Goal: Information Seeking & Learning: Learn about a topic

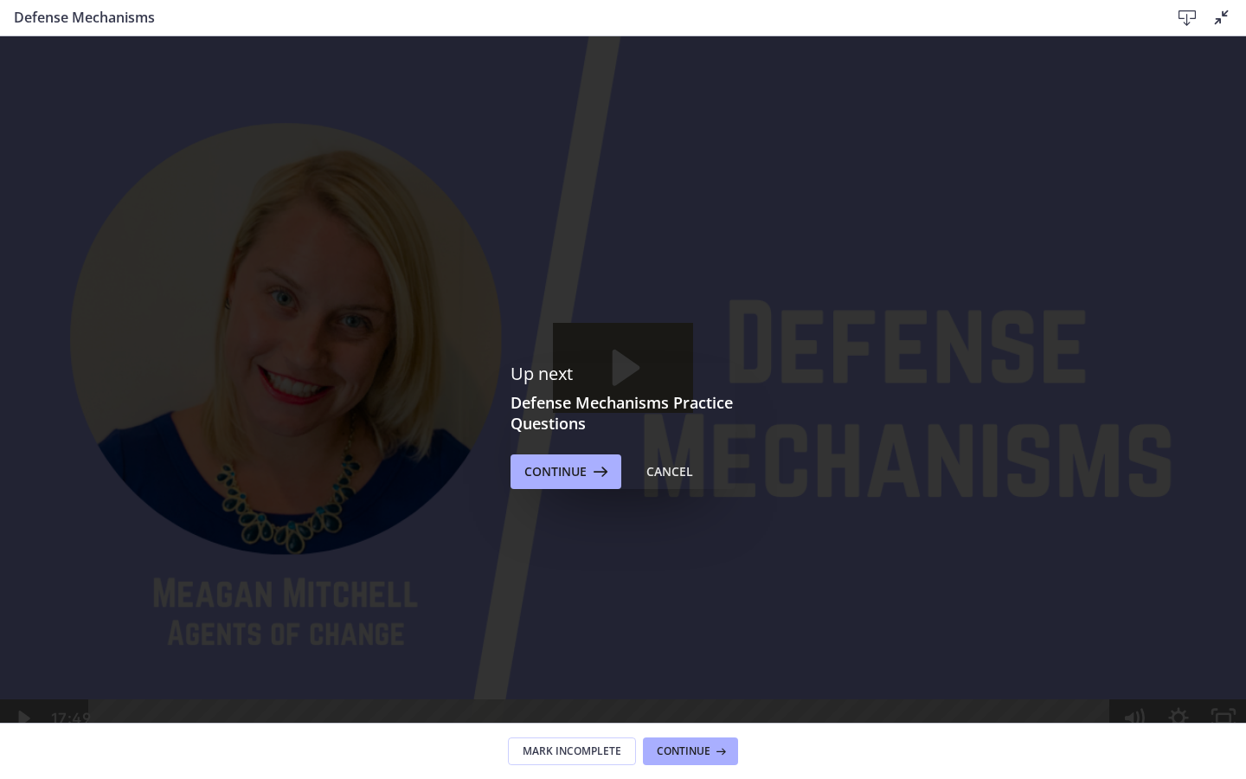
scroll to position [549, 0]
click at [632, 413] on icon "Play Video: ctgmo8leb9sc72ose380.mp4" at bounding box center [623, 368] width 141 height 90
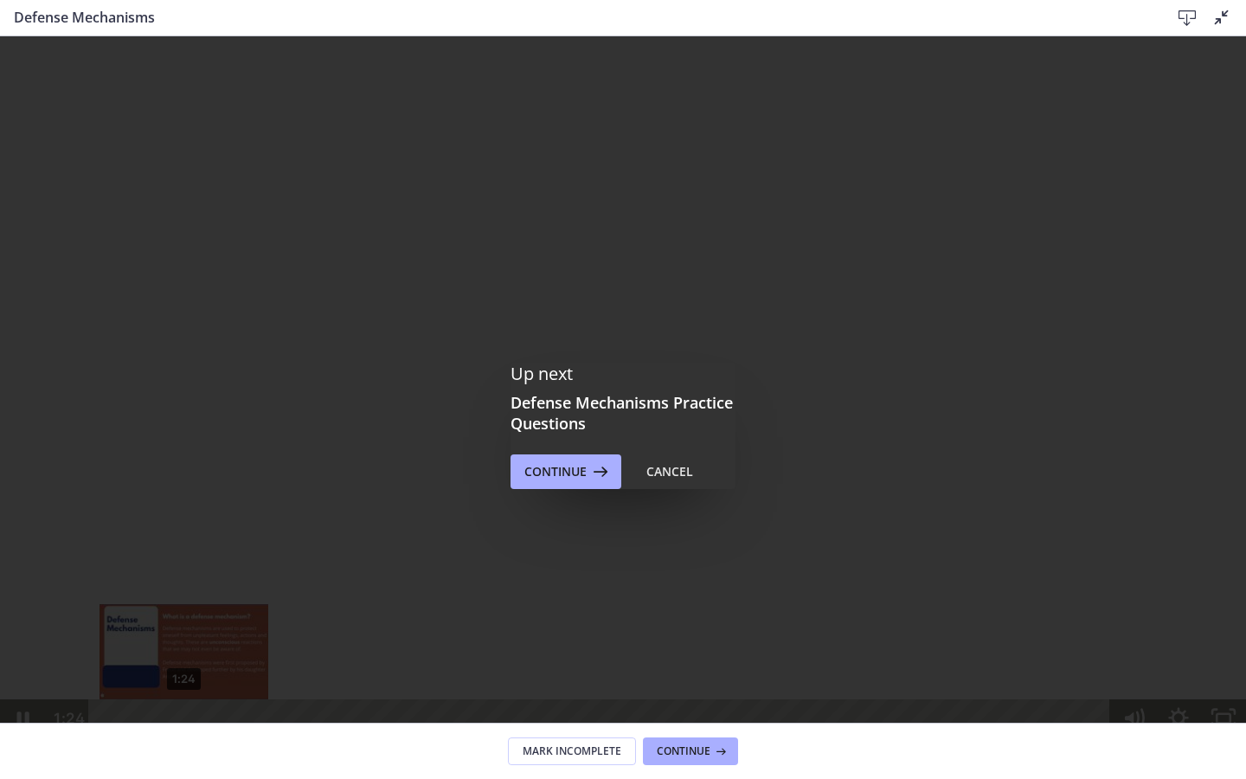
drag, startPoint x: 173, startPoint y: 760, endPoint x: 183, endPoint y: 760, distance: 10.4
click at [183, 725] on div "Playbar" at bounding box center [183, 718] width 13 height 13
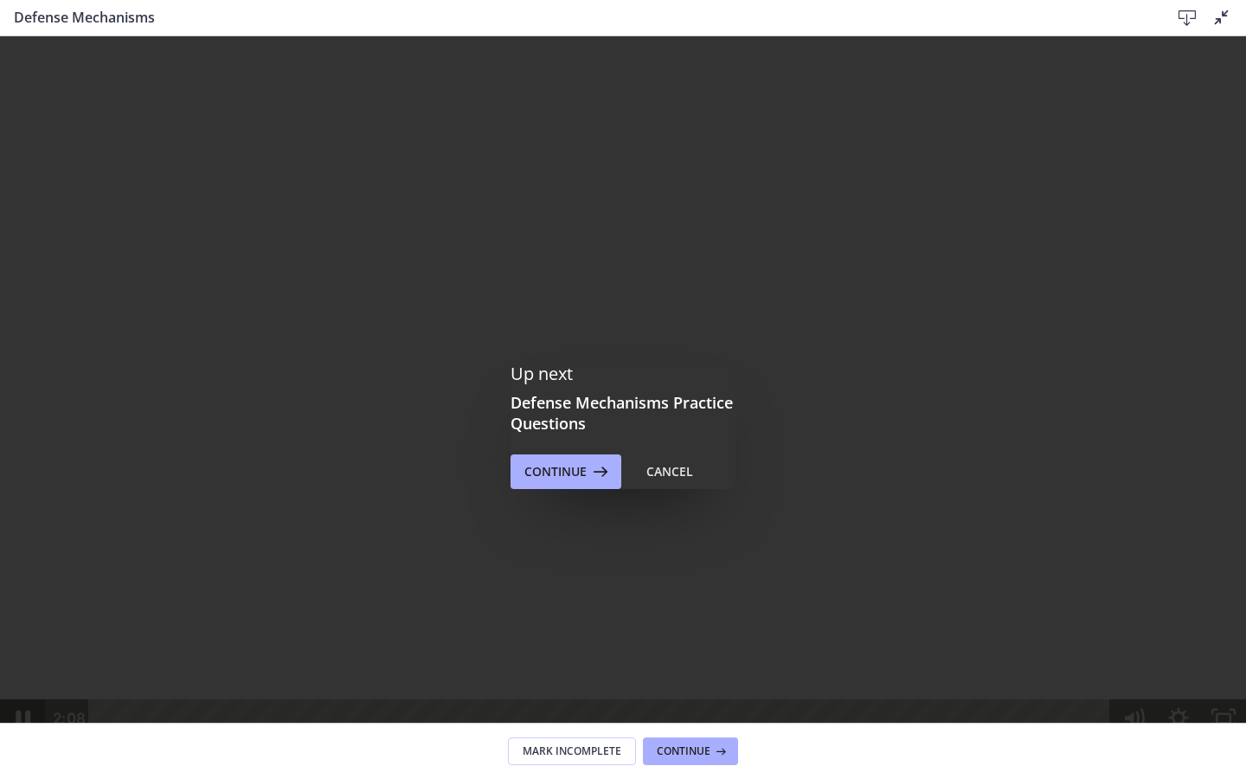
click at [23, 742] on icon "Pause" at bounding box center [23, 719] width 54 height 46
click at [18, 742] on icon "Play Video" at bounding box center [24, 719] width 54 height 46
click at [18, 742] on icon "Pause" at bounding box center [23, 719] width 54 height 46
click at [18, 742] on icon "Play Video" at bounding box center [24, 719] width 54 height 46
click at [18, 737] on icon "Pause" at bounding box center [22, 718] width 45 height 38
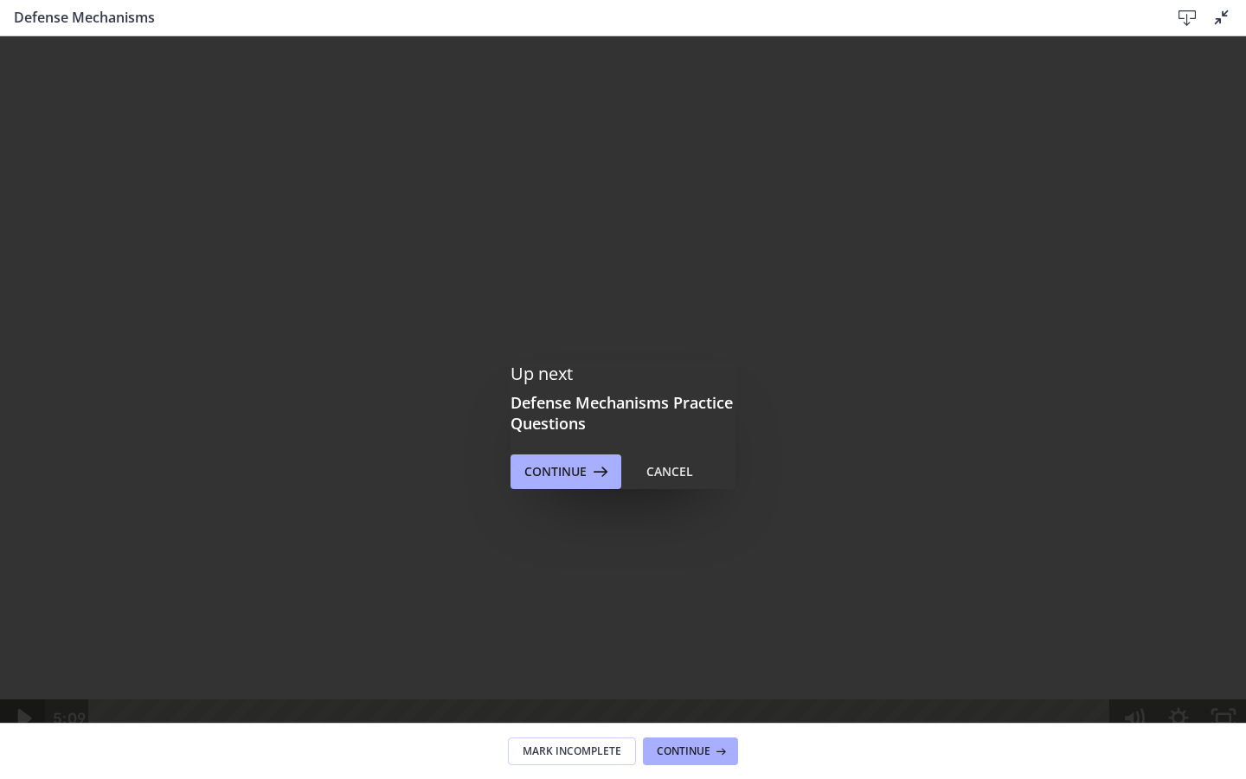
click at [18, 742] on icon "Play Video" at bounding box center [24, 719] width 54 height 46
click at [18, 737] on icon "Pause" at bounding box center [22, 718] width 45 height 38
click at [18, 737] on icon "Play Video" at bounding box center [24, 718] width 45 height 38
click at [18, 737] on icon "Pause" at bounding box center [22, 718] width 45 height 38
click at [18, 737] on icon "Play Video" at bounding box center [24, 718] width 45 height 38
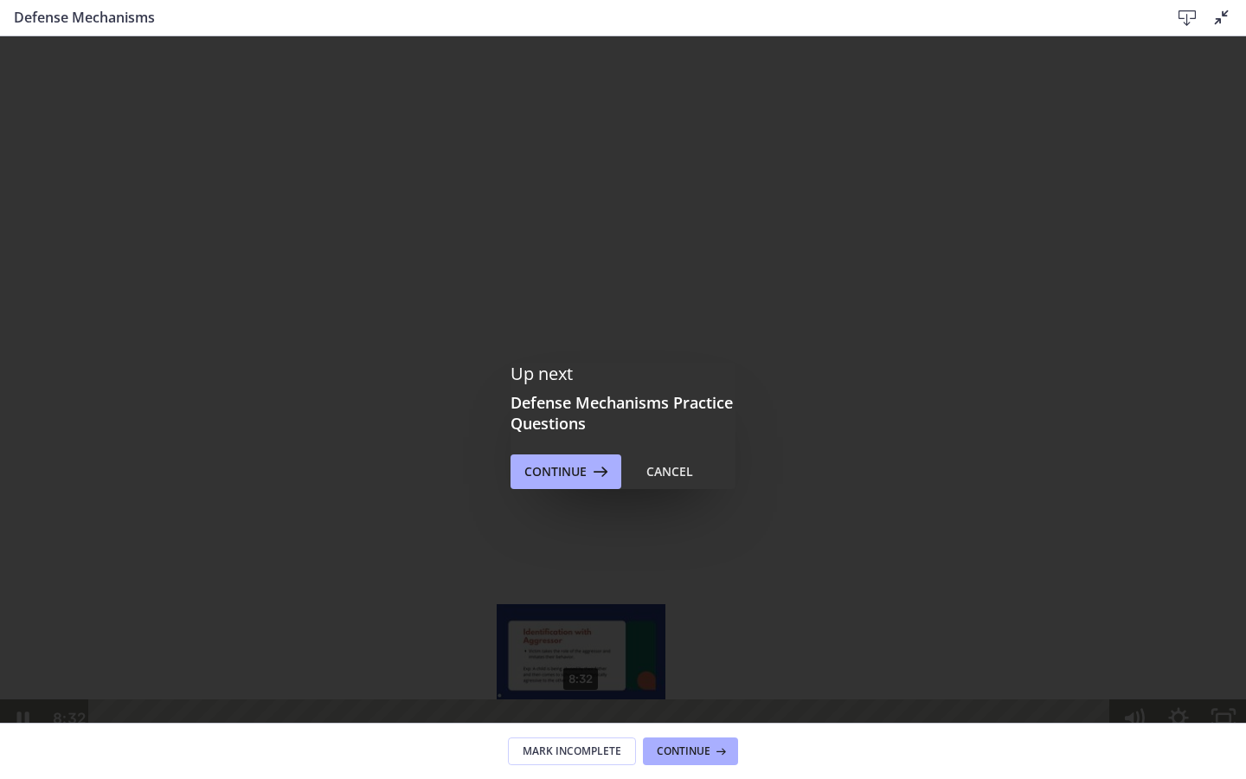
drag, startPoint x: 590, startPoint y: 755, endPoint x: 582, endPoint y: 759, distance: 9.7
click at [582, 725] on div "Playbar" at bounding box center [581, 718] width 13 height 13
drag, startPoint x: 581, startPoint y: 756, endPoint x: 567, endPoint y: 760, distance: 14.5
click at [568, 725] on div "Playbar" at bounding box center [567, 718] width 13 height 13
click at [576, 725] on div "Playbar" at bounding box center [576, 718] width 13 height 13
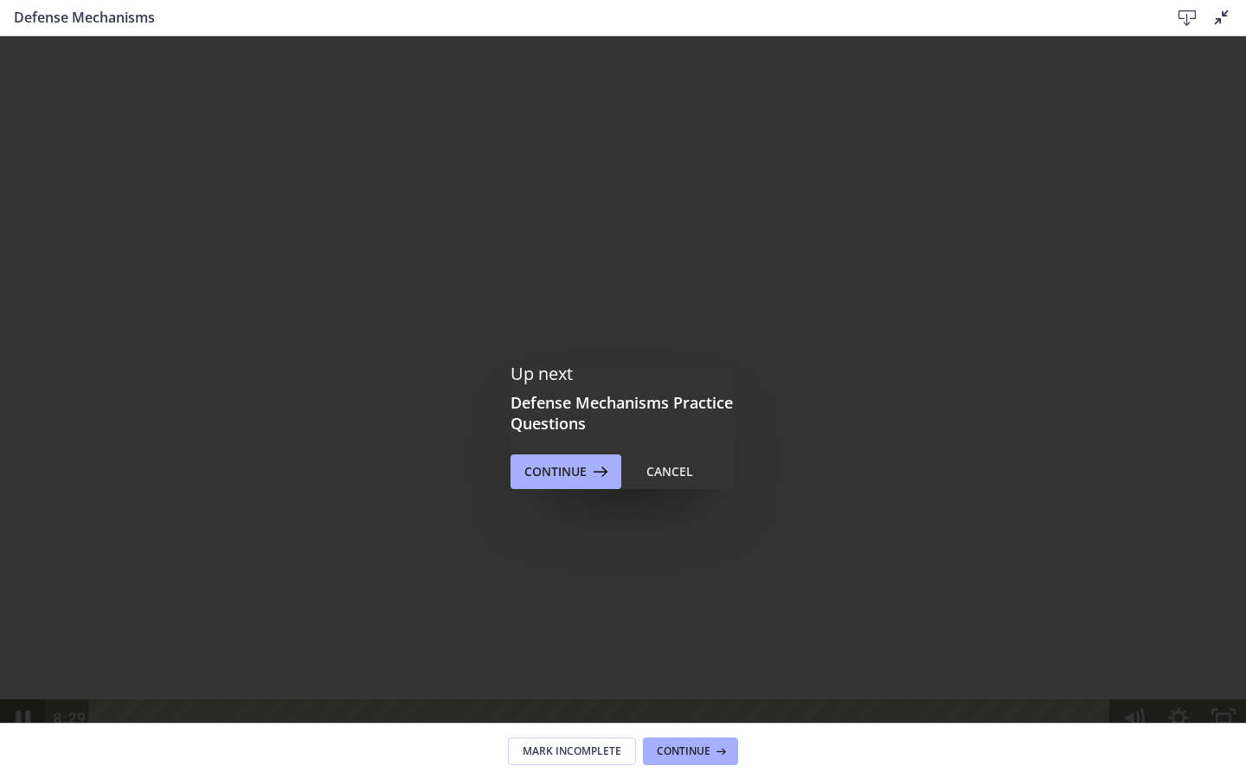
click at [23, 742] on icon "Pause" at bounding box center [23, 719] width 54 height 46
click at [23, 728] on icon "Play Video" at bounding box center [25, 718] width 14 height 19
click at [23, 742] on icon "Pause" at bounding box center [23, 719] width 54 height 46
click at [23, 728] on icon "Play Video" at bounding box center [25, 718] width 14 height 19
click at [23, 742] on icon "Pause" at bounding box center [23, 719] width 54 height 46
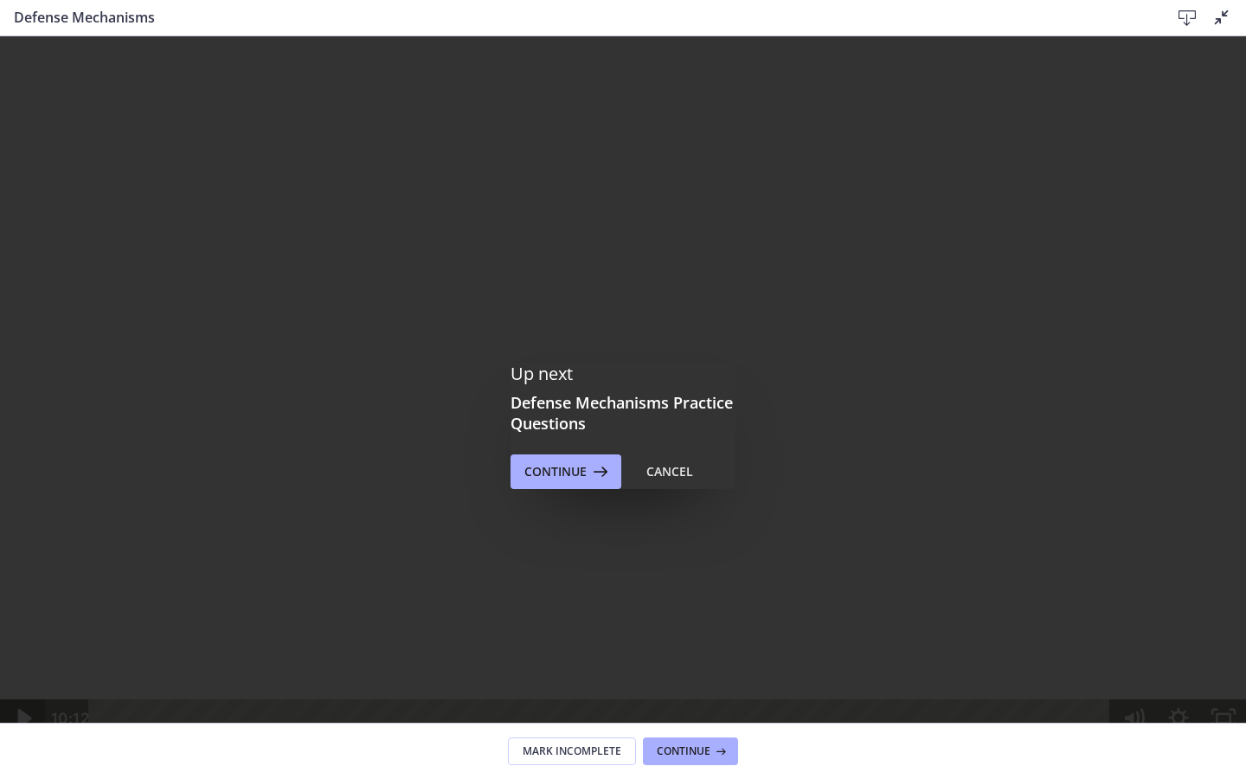
click at [23, 728] on icon "Play Video" at bounding box center [25, 718] width 14 height 19
click at [718, 725] on div "Playbar" at bounding box center [717, 718] width 13 height 13
click at [692, 737] on div "10:32" at bounding box center [603, 718] width 995 height 38
click at [22, 737] on icon "Pause" at bounding box center [22, 718] width 45 height 38
click at [22, 742] on icon "Play Video" at bounding box center [24, 719] width 54 height 46
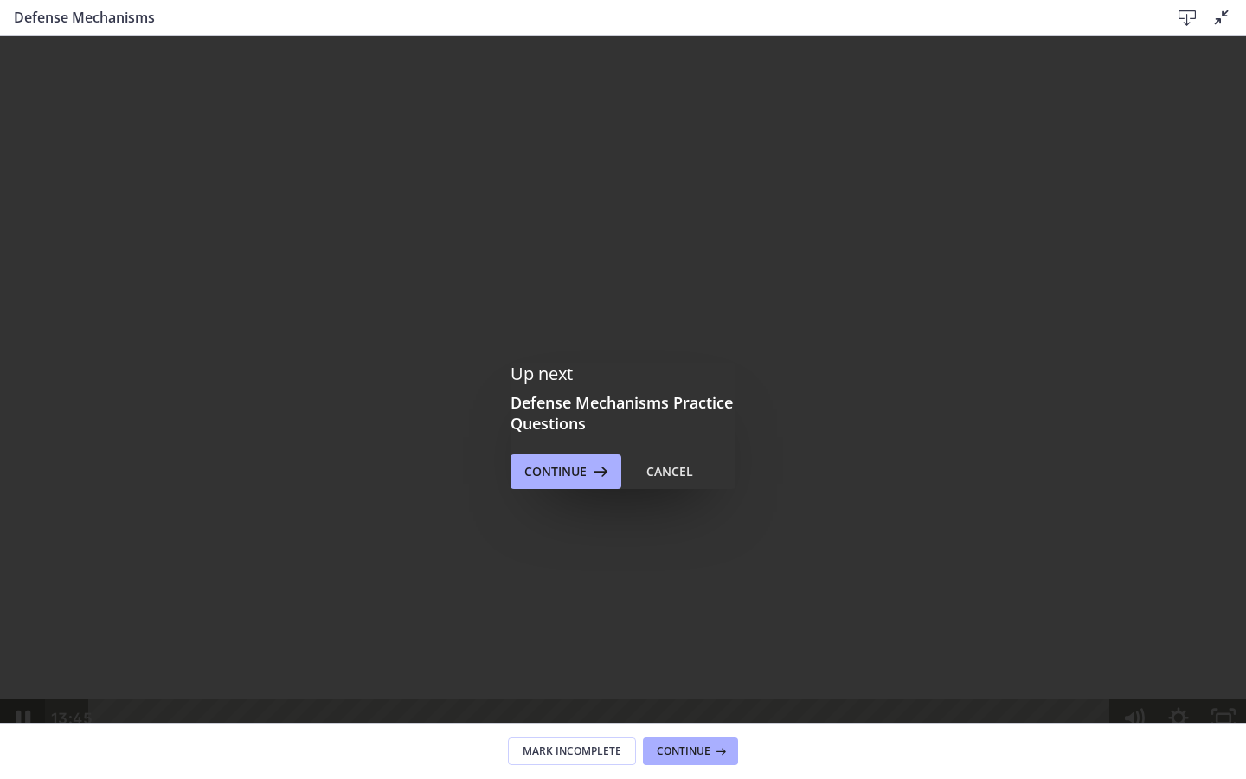
click at [22, 742] on icon "Pause" at bounding box center [23, 719] width 54 height 46
click at [22, 737] on icon "Play Video" at bounding box center [24, 718] width 45 height 38
click at [22, 737] on icon "Pause" at bounding box center [22, 718] width 45 height 38
click at [22, 737] on icon "Play Video" at bounding box center [24, 718] width 45 height 38
click at [22, 742] on icon "Pause" at bounding box center [23, 719] width 54 height 46
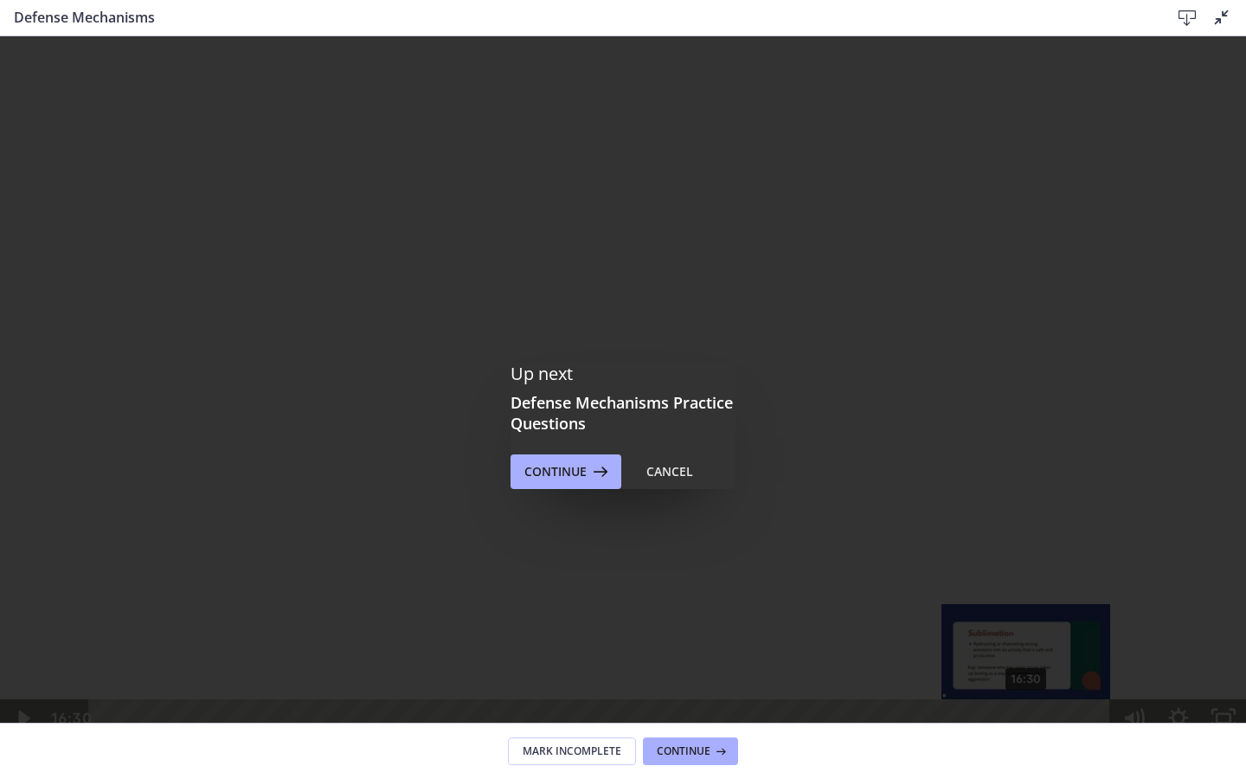
click at [1027, 725] on div "Playbar" at bounding box center [1026, 718] width 13 height 13
click at [16, 737] on icon "Play Video" at bounding box center [24, 718] width 45 height 38
click at [16, 742] on icon "Pause" at bounding box center [23, 719] width 54 height 46
click at [1070, 725] on div "Playbar" at bounding box center [1069, 718] width 13 height 13
click at [19, 726] on icon "Play Video" at bounding box center [23, 719] width 11 height 16
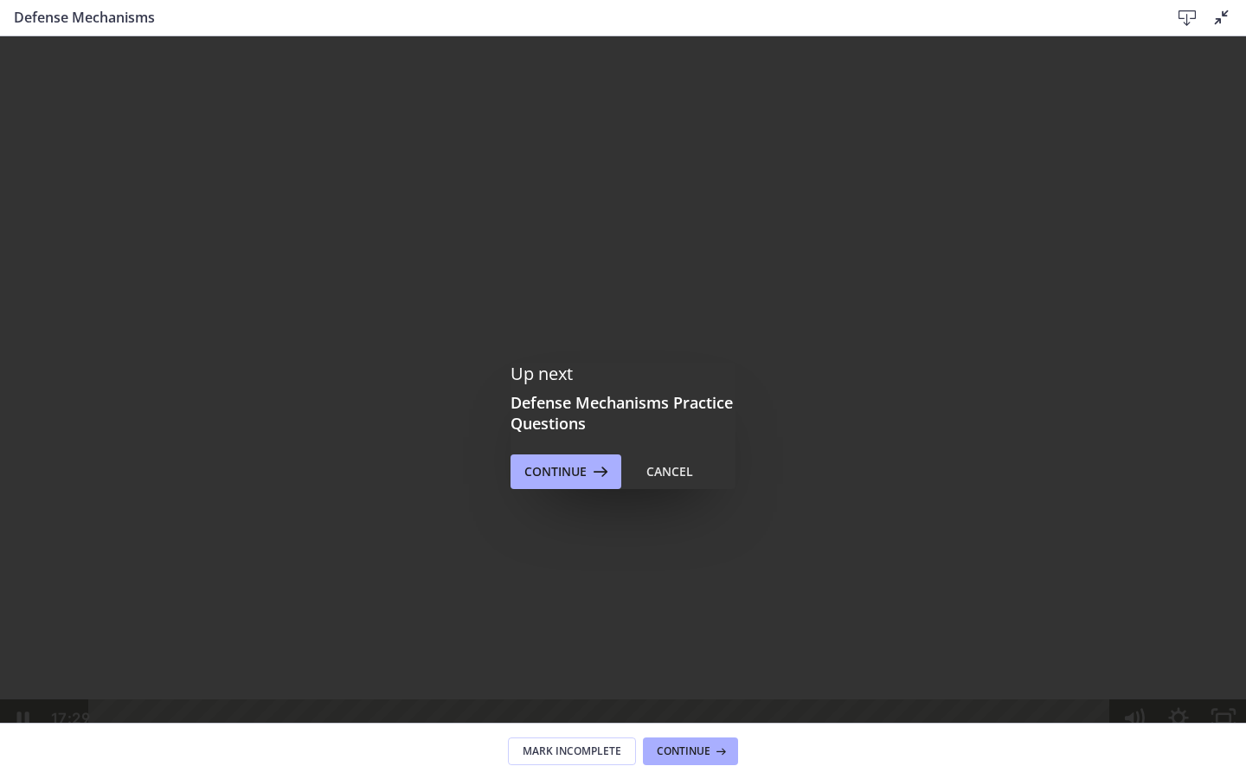
click at [565, 435] on div at bounding box center [623, 386] width 1246 height 701
click at [595, 420] on div at bounding box center [623, 386] width 1246 height 701
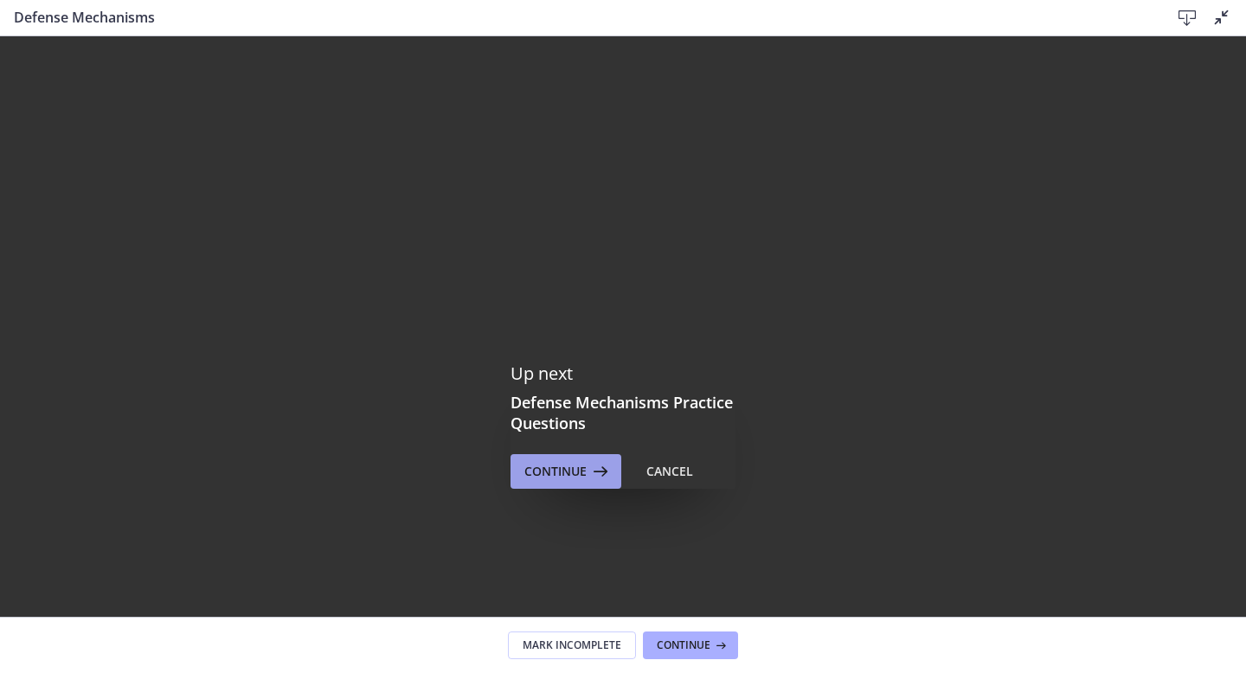
click at [586, 468] on span "Continue" at bounding box center [556, 471] width 62 height 21
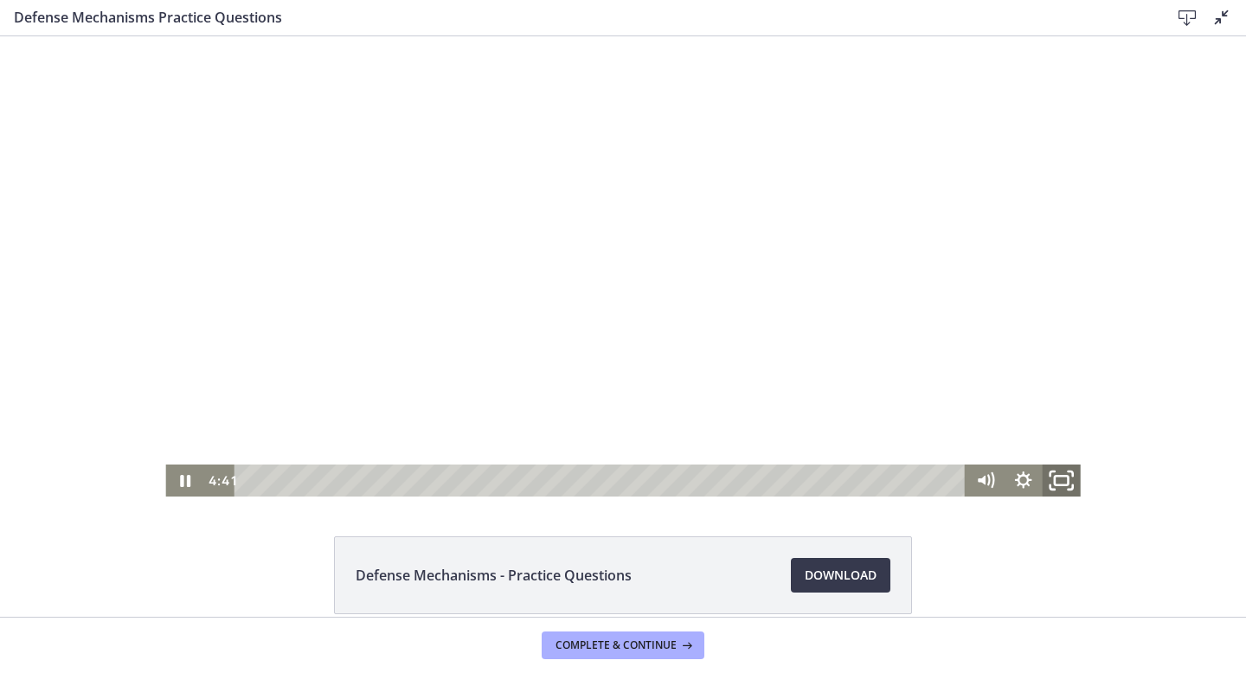
click at [1062, 482] on icon "Fullscreen" at bounding box center [1062, 480] width 46 height 38
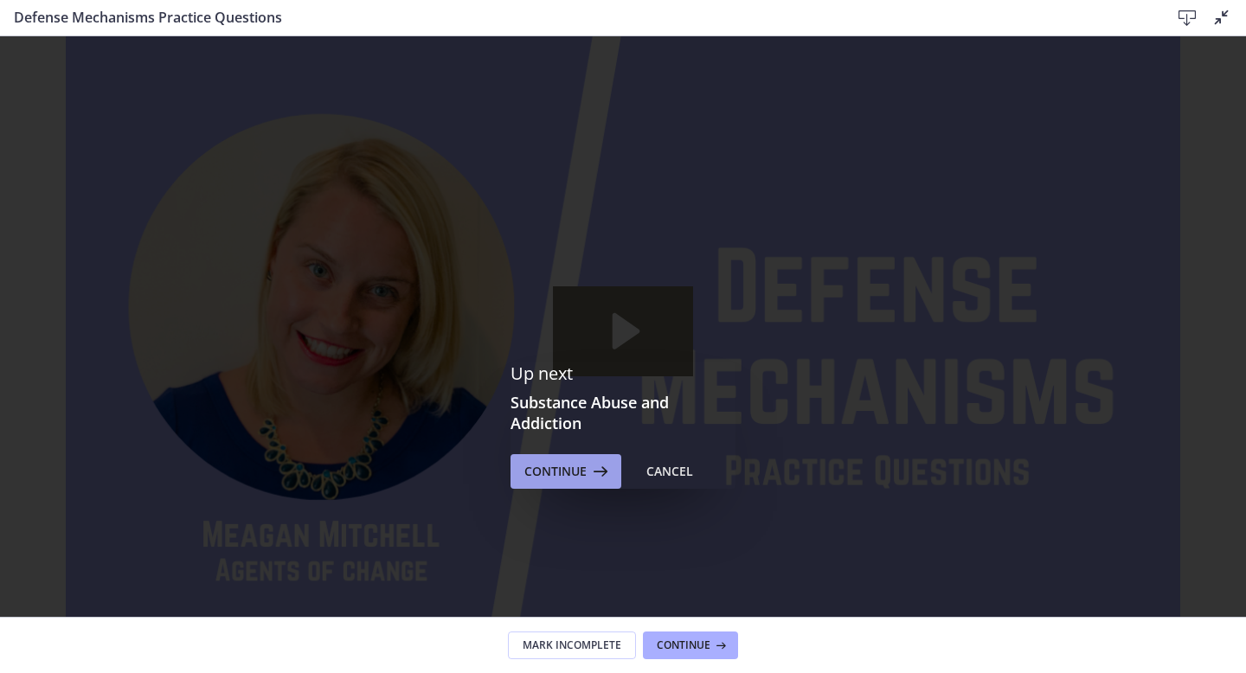
click at [560, 480] on span "Continue" at bounding box center [556, 471] width 62 height 21
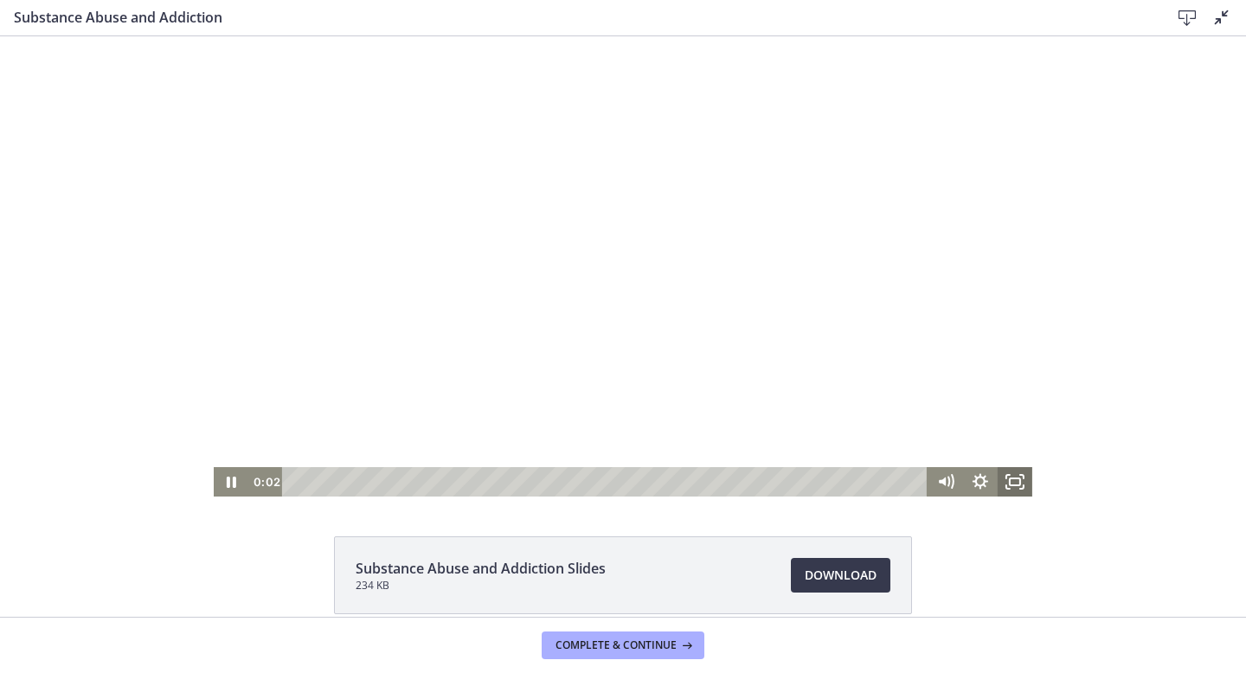
click at [1018, 480] on icon "Fullscreen" at bounding box center [1015, 481] width 35 height 29
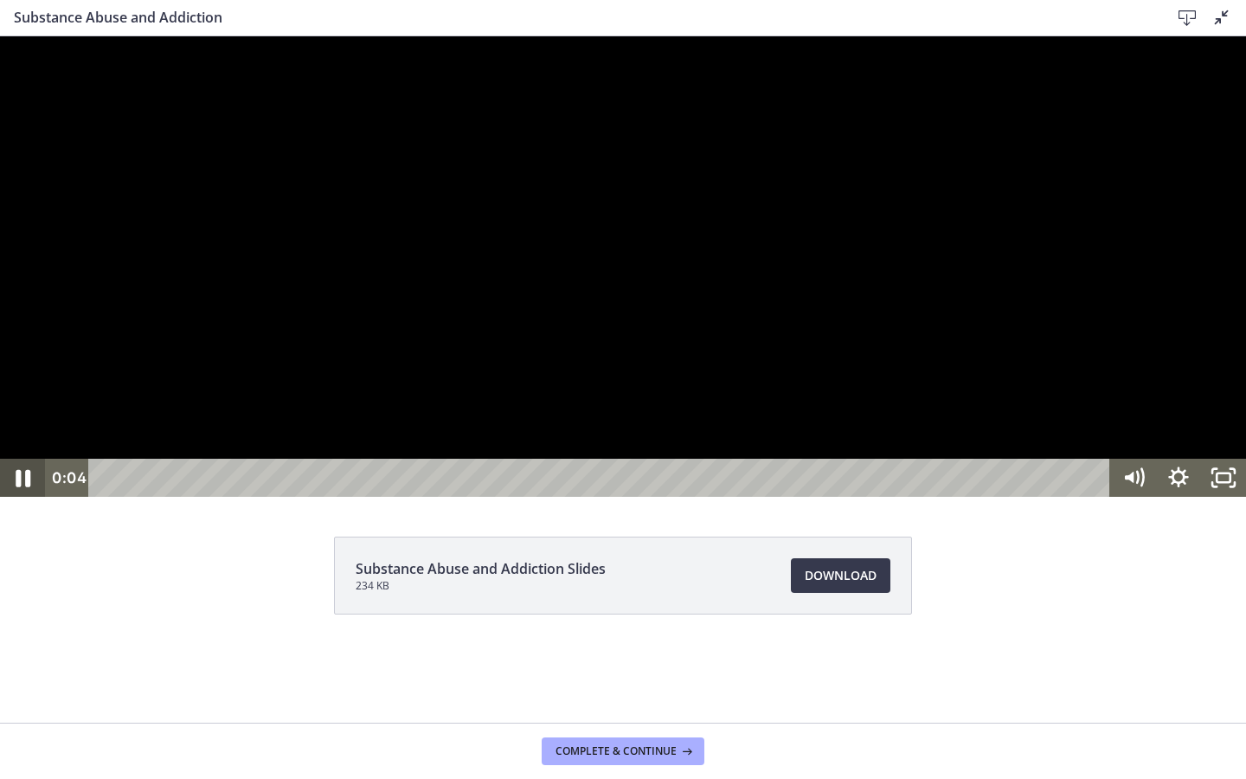
click at [12, 501] on icon "Pause" at bounding box center [23, 478] width 54 height 46
